Goal: Transaction & Acquisition: Purchase product/service

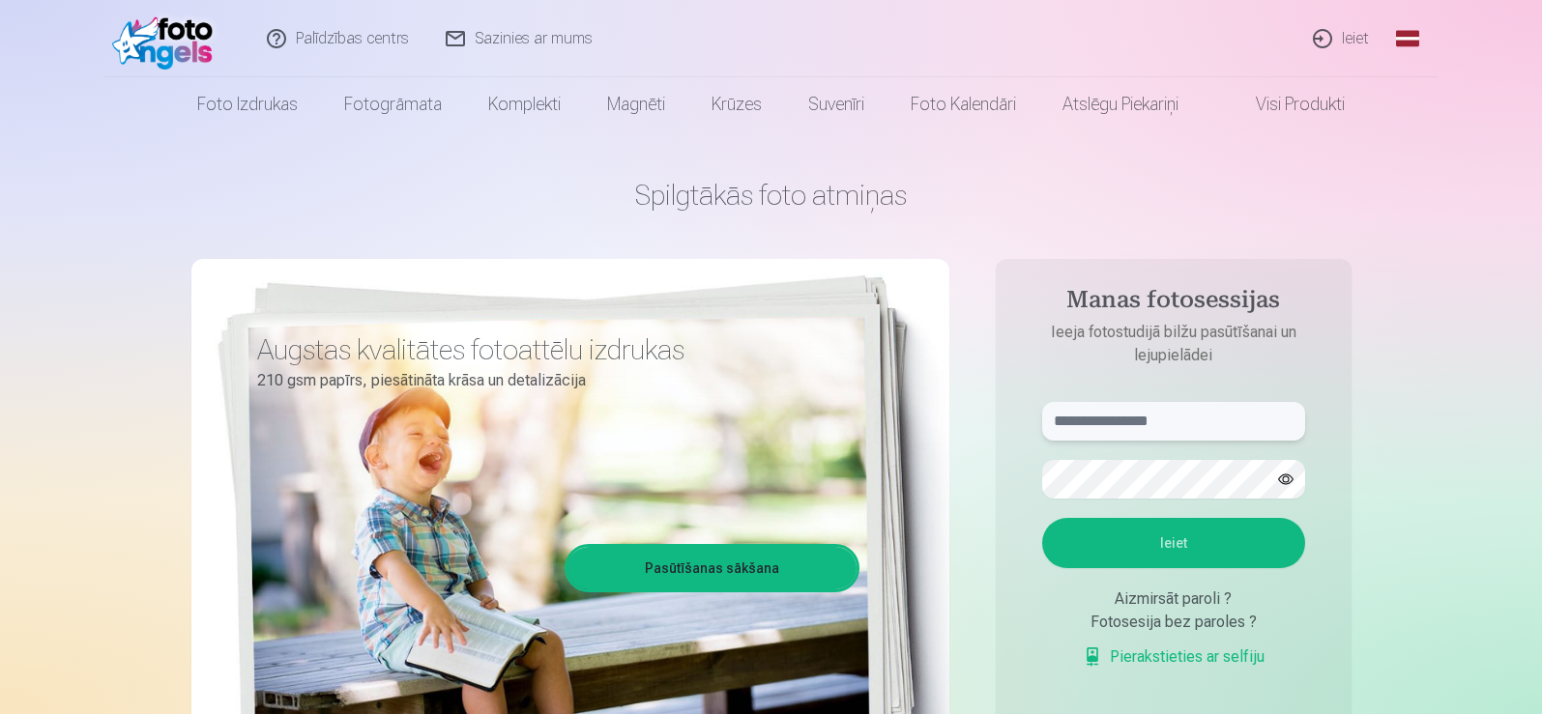
click at [1090, 422] on input "text" at bounding box center [1173, 421] width 263 height 39
type input "**********"
click at [1147, 534] on button "Ieiet" at bounding box center [1173, 543] width 263 height 50
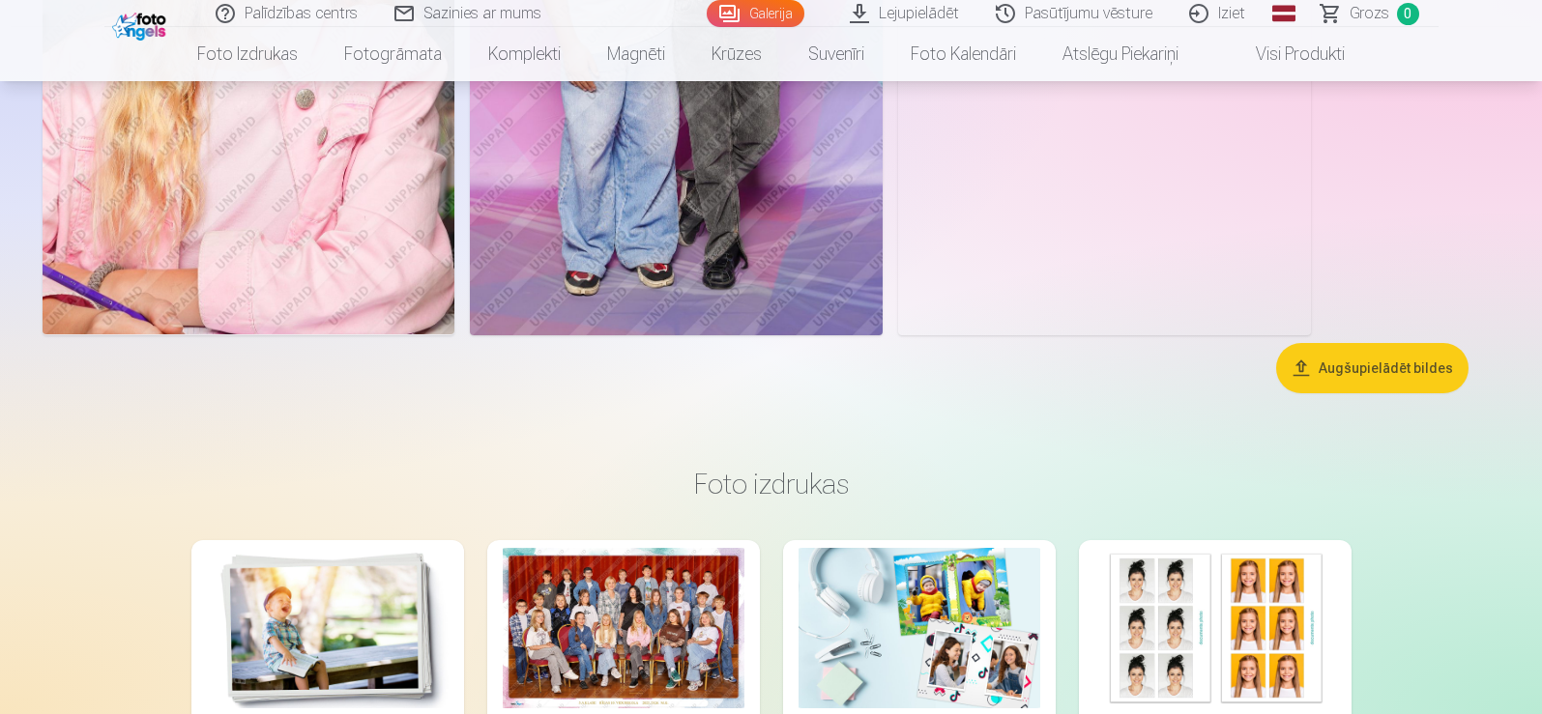
scroll to position [8604, 0]
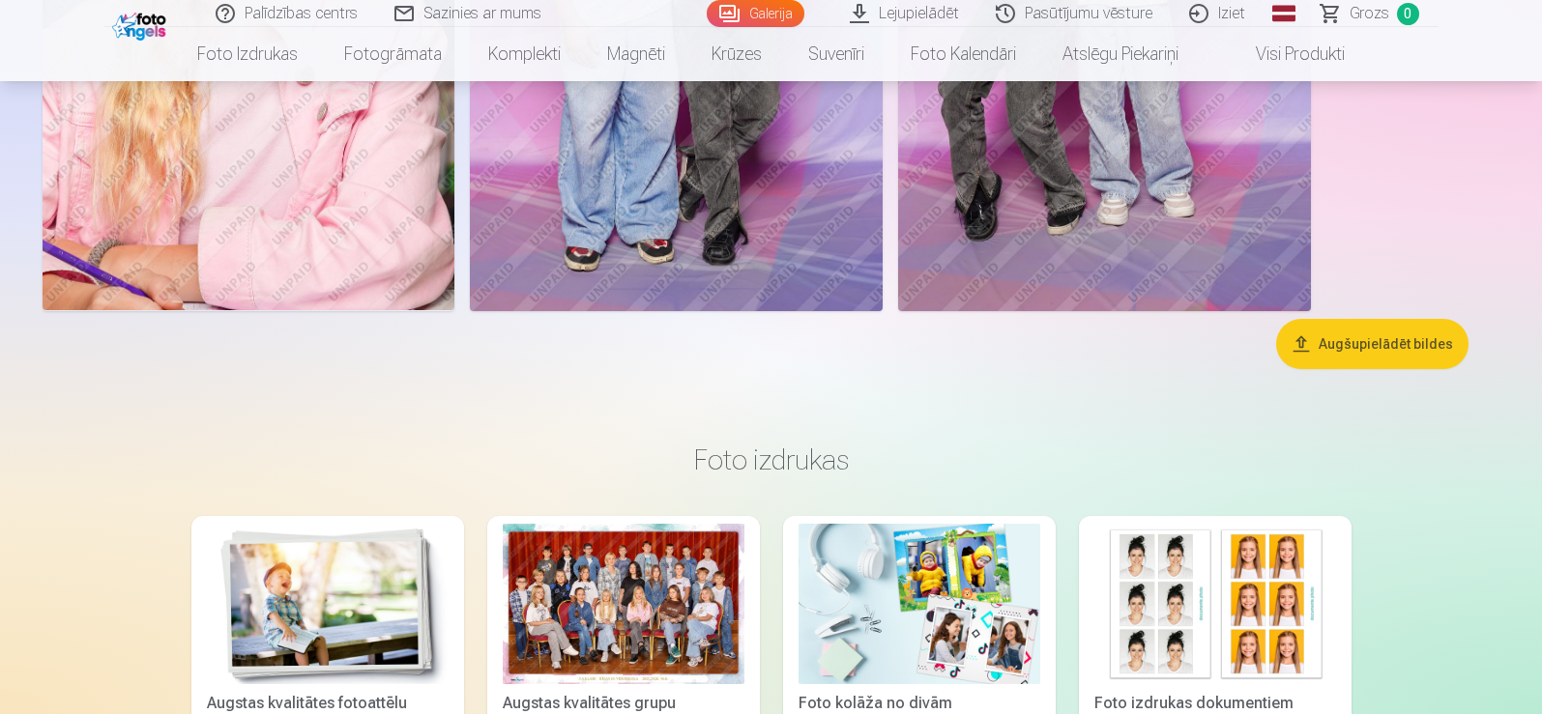
click at [1373, 345] on button "Augšupielādēt bildes" at bounding box center [1372, 344] width 192 height 50
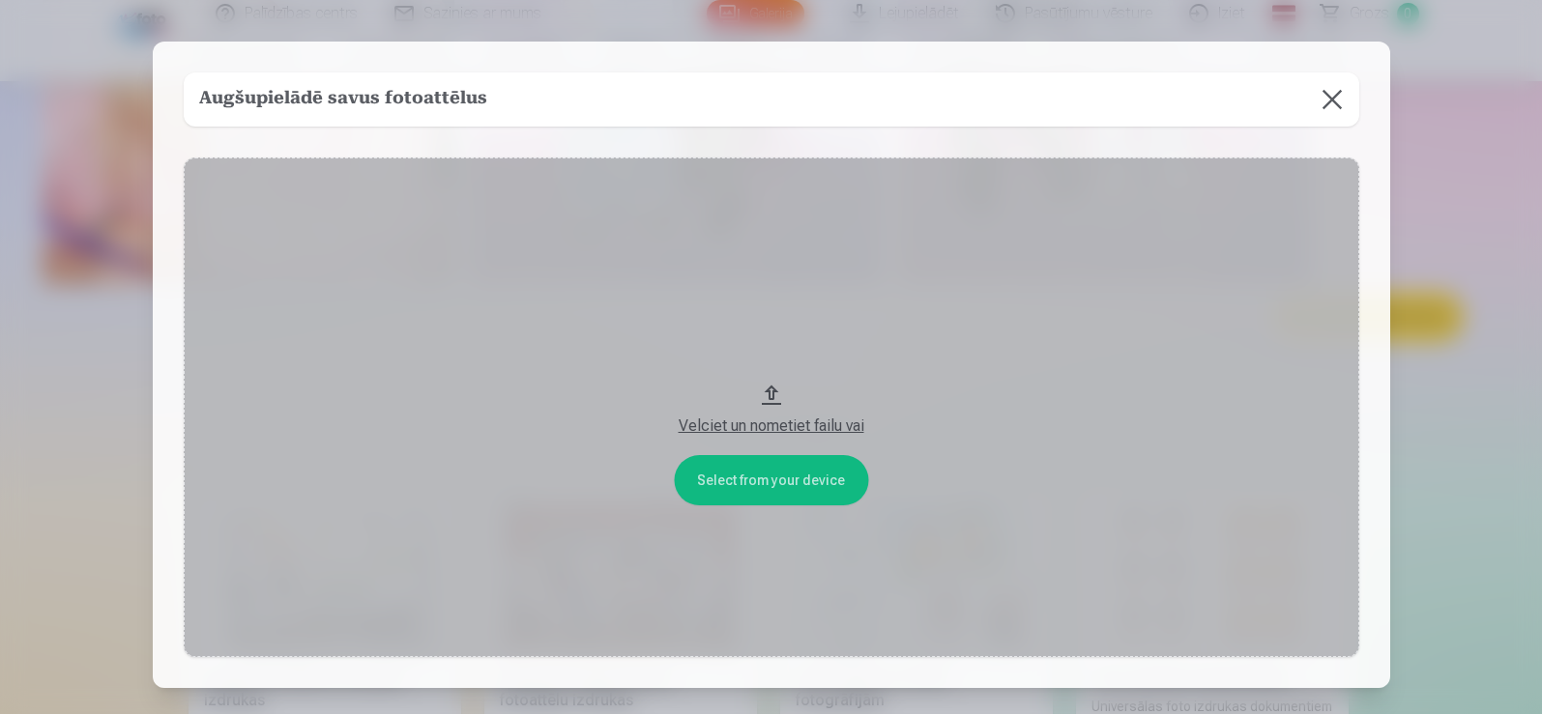
scroll to position [8631, 0]
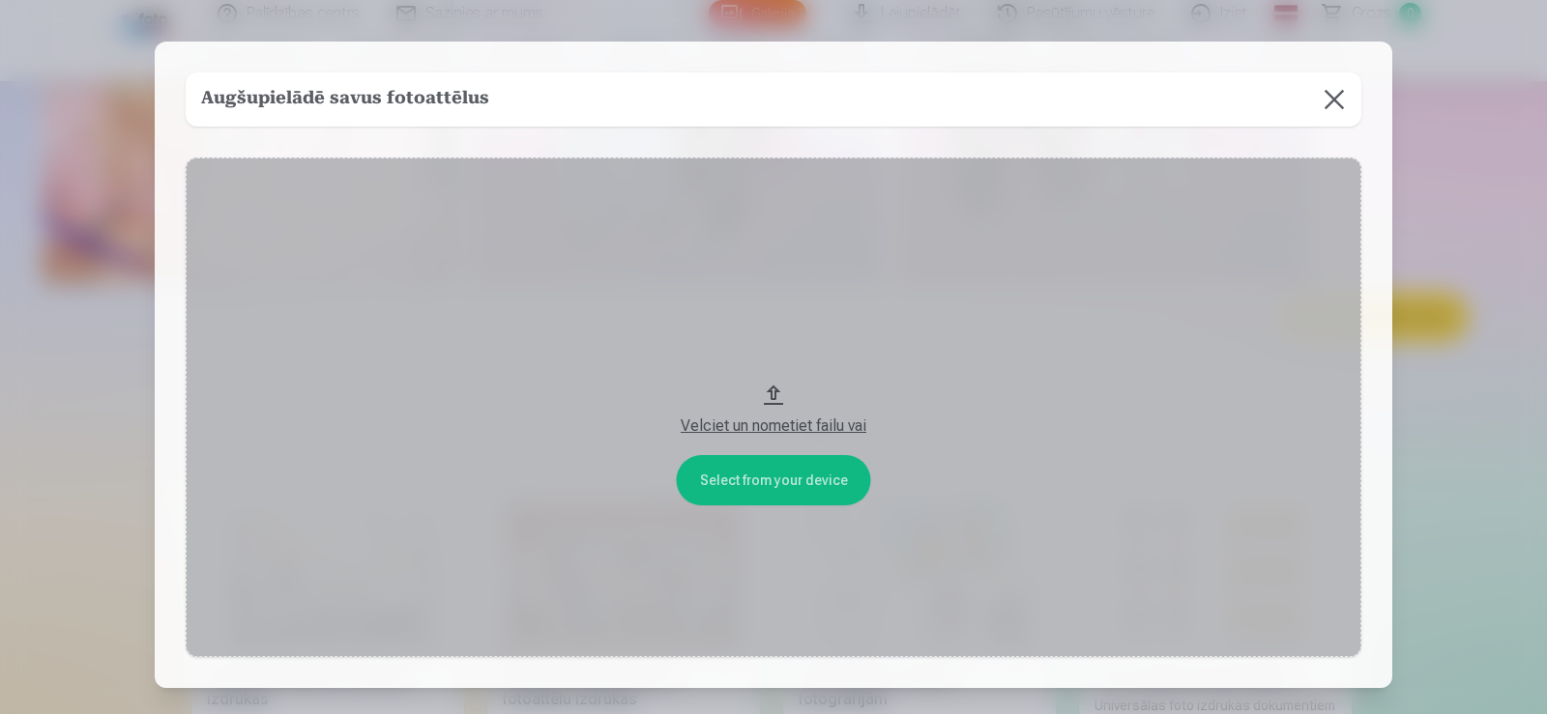
click at [787, 428] on div "Velciet un nometiet failu vai" at bounding box center [773, 426] width 1137 height 23
click at [1333, 101] on button at bounding box center [1334, 100] width 54 height 54
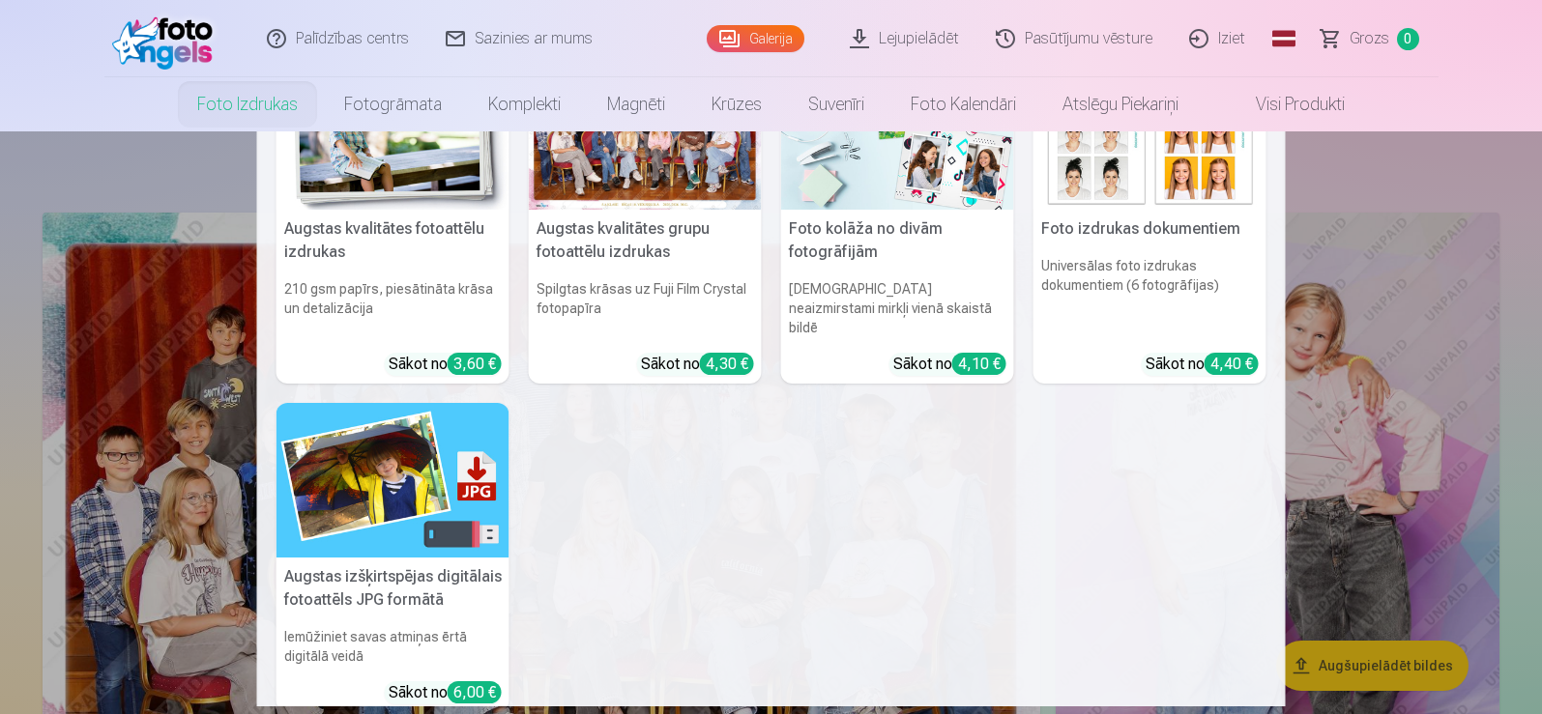
scroll to position [0, 0]
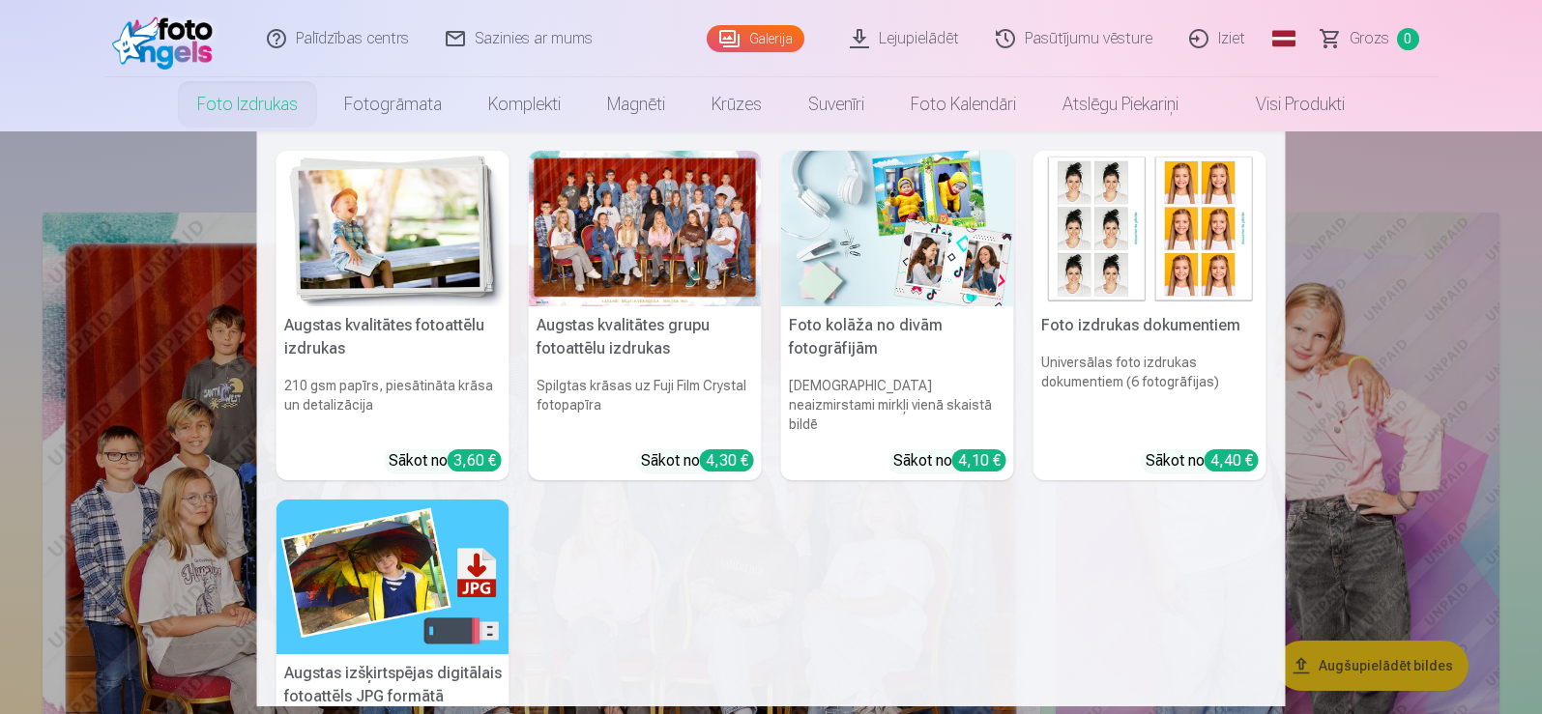
click at [1443, 171] on nav "Augstas kvalitātes fotoattēlu izdrukas 210 gsm papīrs, piesātināta krāsa un det…" at bounding box center [771, 418] width 1542 height 575
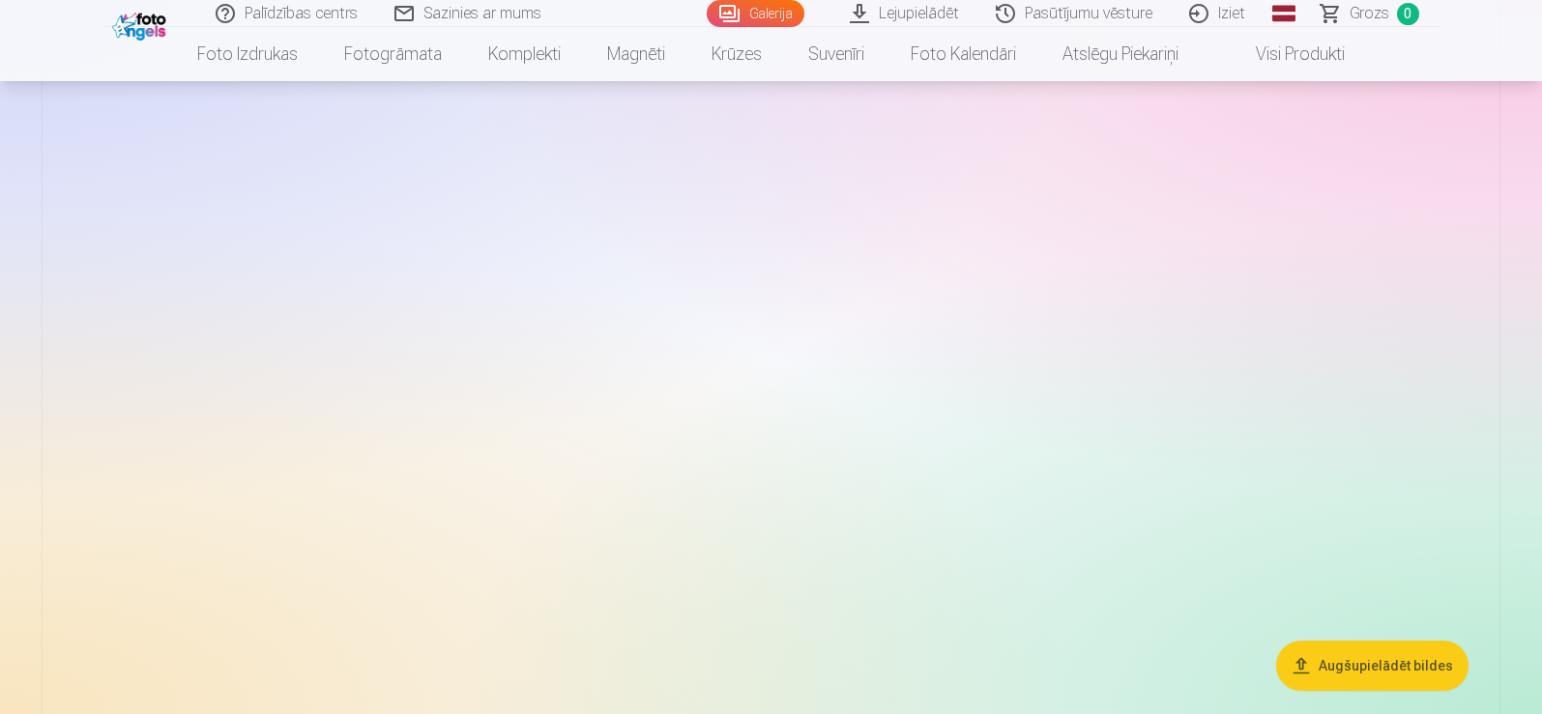
scroll to position [4544, 0]
